Goal: Information Seeking & Learning: Learn about a topic

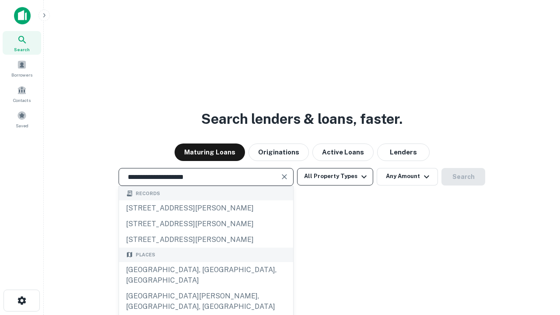
click at [206, 288] on div "[GEOGRAPHIC_DATA], [GEOGRAPHIC_DATA], [GEOGRAPHIC_DATA]" at bounding box center [206, 275] width 174 height 26
click at [335, 176] on button "All Property Types" at bounding box center [335, 176] width 76 height 17
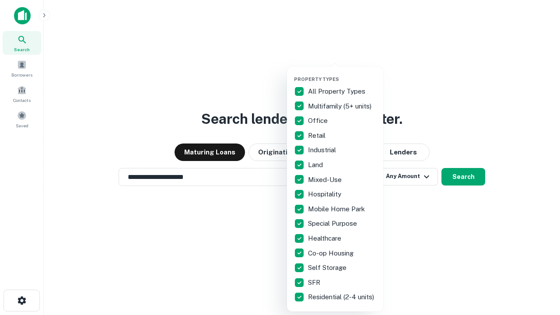
type input "**********"
click at [342, 73] on button "button" at bounding box center [342, 73] width 96 height 0
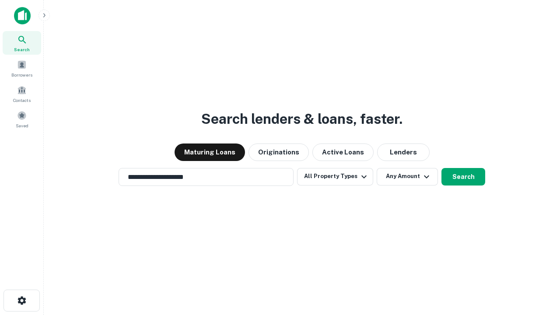
scroll to position [5, 105]
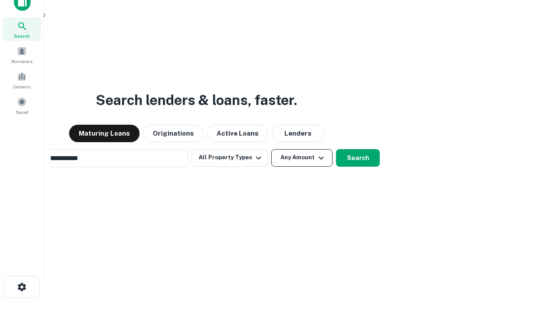
click at [271, 149] on button "Any Amount" at bounding box center [301, 157] width 61 height 17
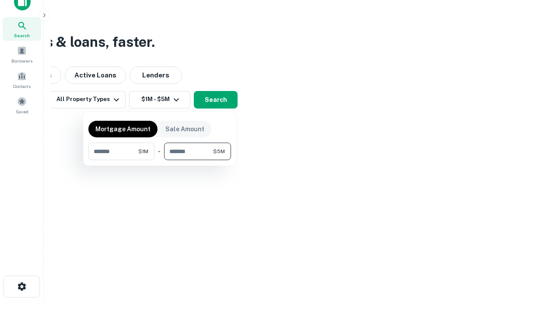
type input "*******"
click at [160, 160] on button "button" at bounding box center [159, 160] width 143 height 0
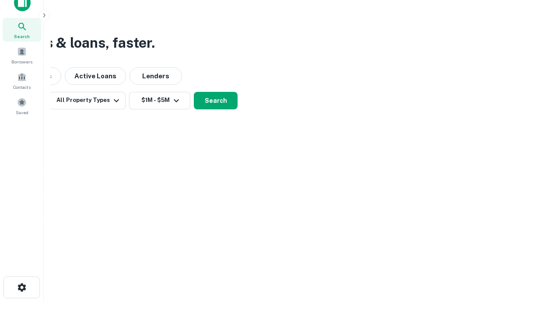
scroll to position [5, 161]
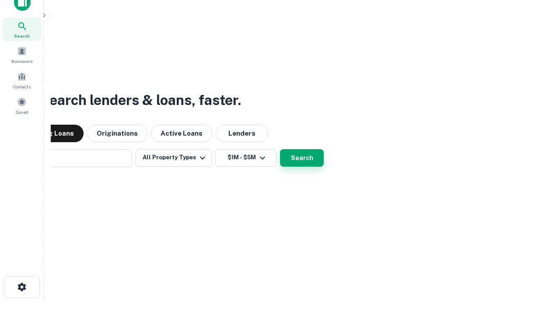
click at [280, 149] on button "Search" at bounding box center [302, 157] width 44 height 17
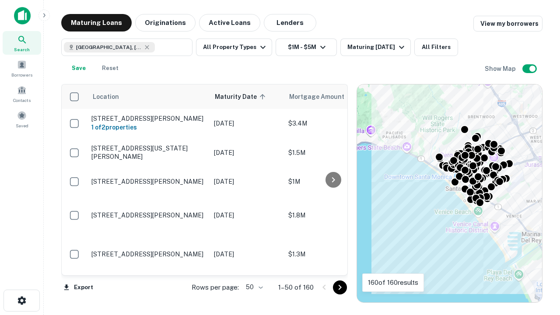
click at [253, 287] on body "Search Borrowers Contacts Saved Maturing Loans Originations Active Loans Lender…" at bounding box center [280, 157] width 560 height 315
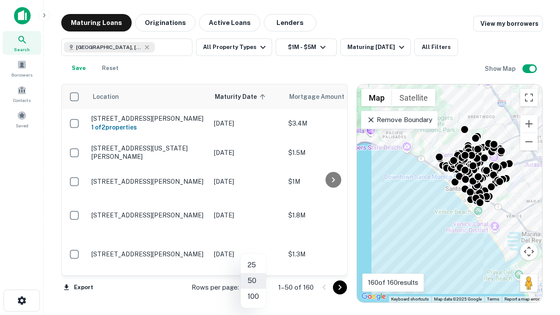
click at [253, 265] on li "25" at bounding box center [253, 265] width 25 height 16
